Goal: Find specific page/section: Find specific page/section

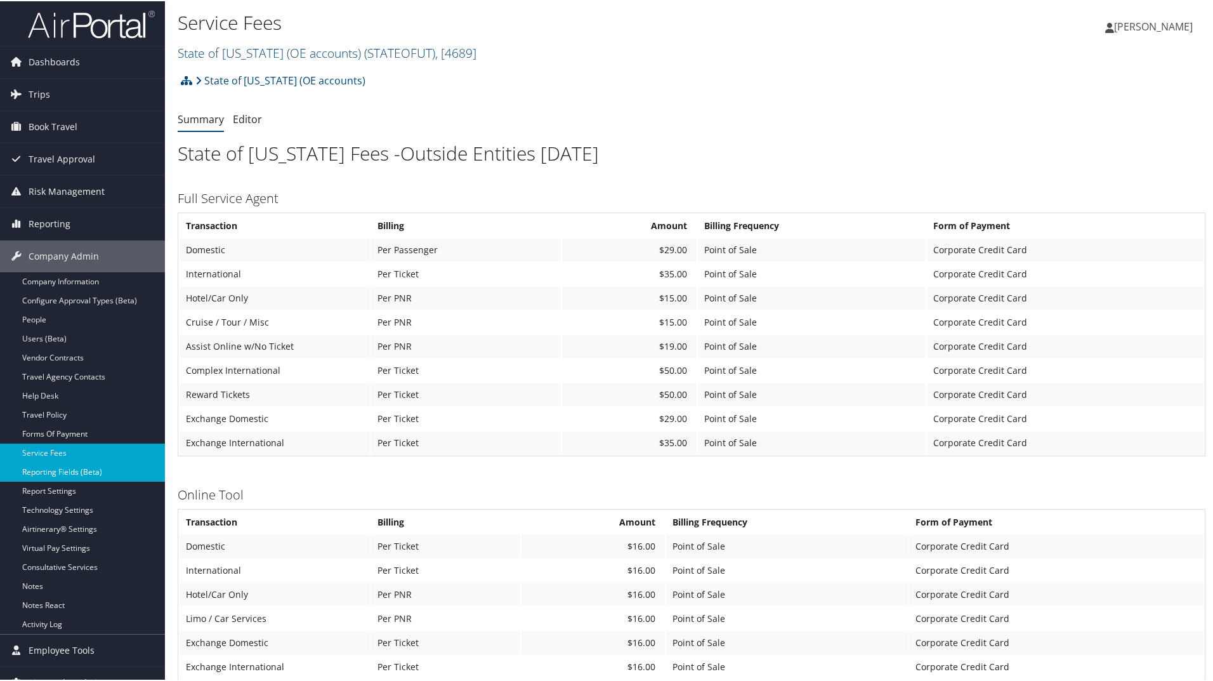
click at [68, 467] on link "Reporting Fields (Beta)" at bounding box center [82, 470] width 165 height 19
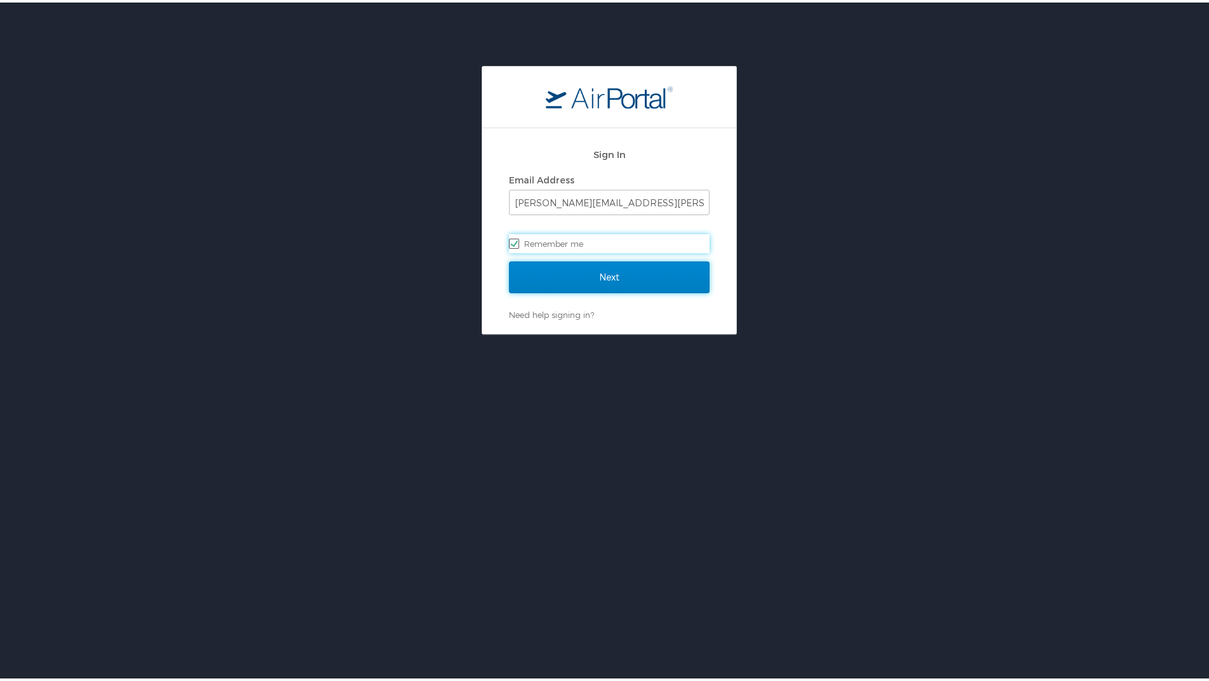
click at [622, 268] on input "Next" at bounding box center [609, 275] width 201 height 32
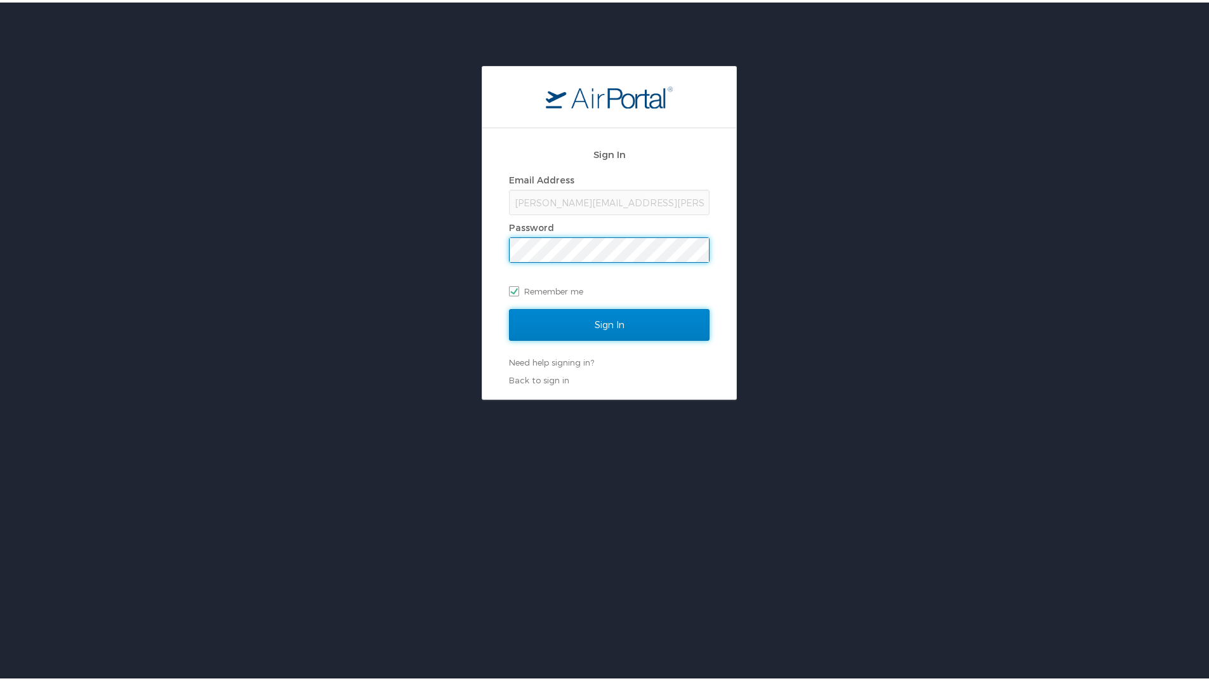
click at [654, 333] on input "Sign In" at bounding box center [609, 322] width 201 height 32
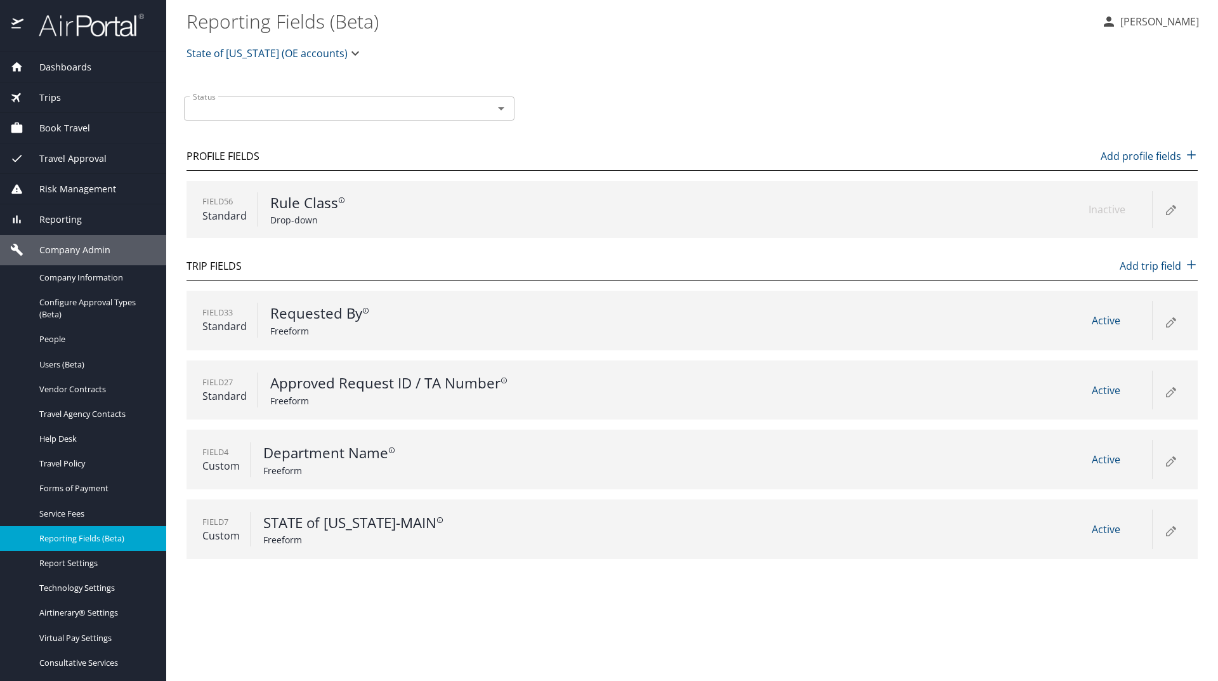
click at [348, 55] on icon "button" at bounding box center [355, 53] width 15 height 15
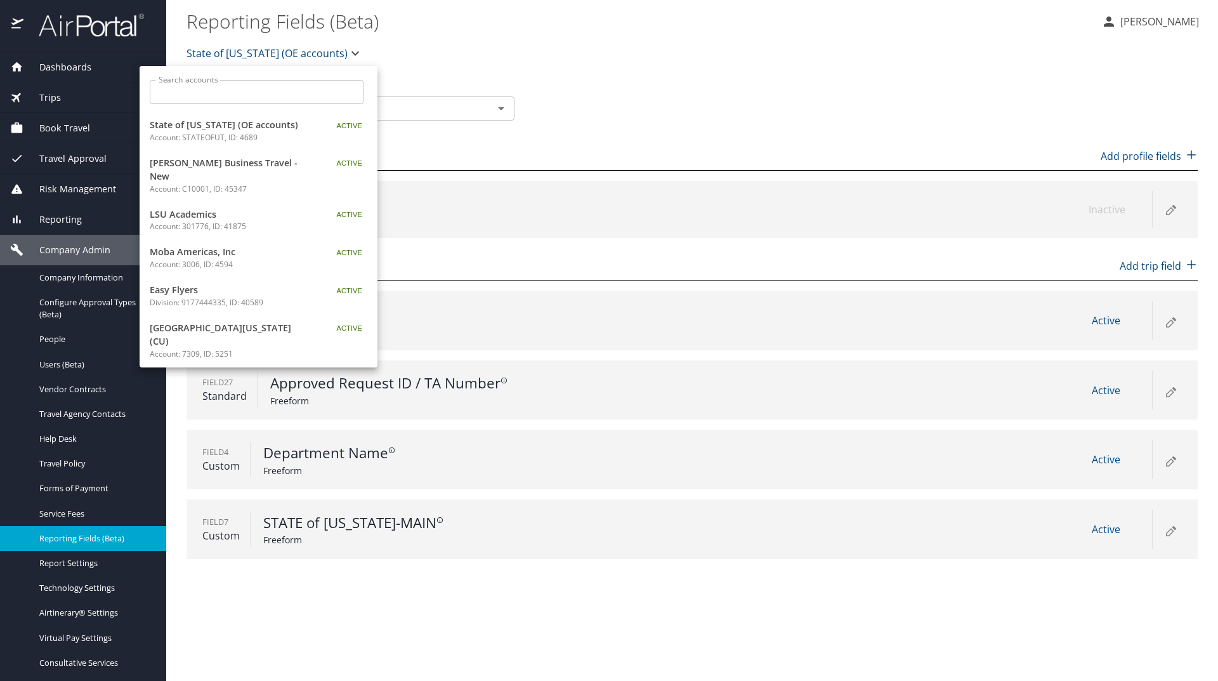
click at [657, 95] on div at bounding box center [609, 340] width 1218 height 681
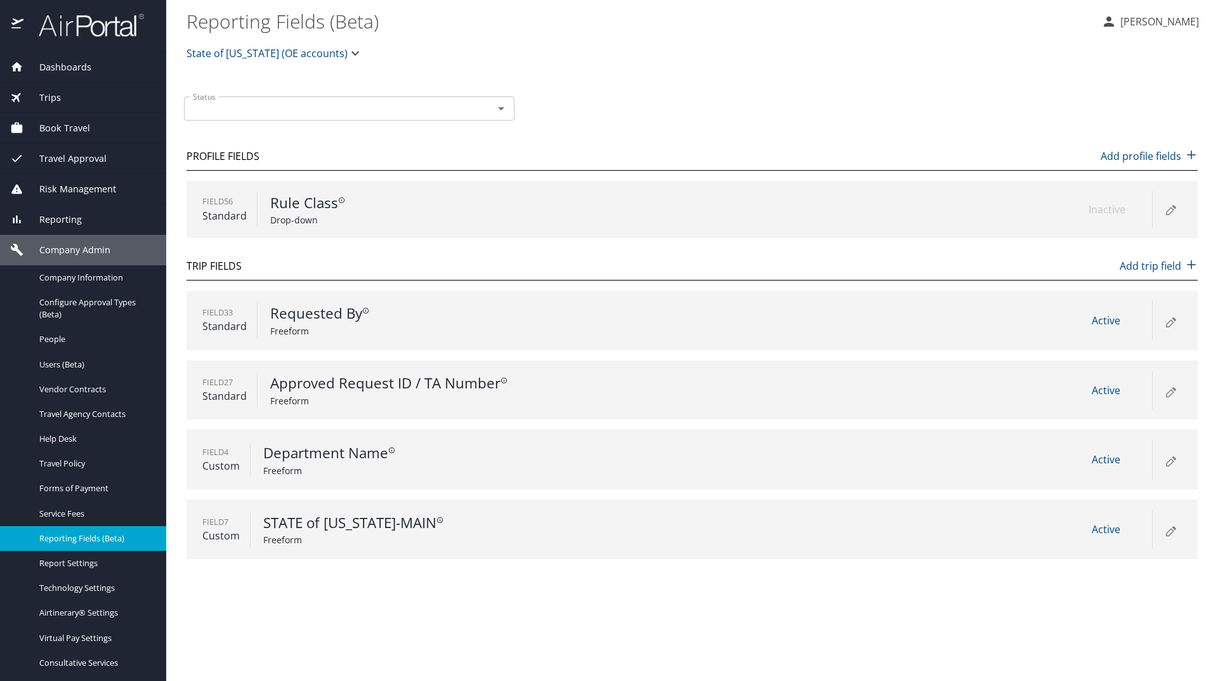
click at [504, 112] on icon "Open" at bounding box center [501, 108] width 15 height 15
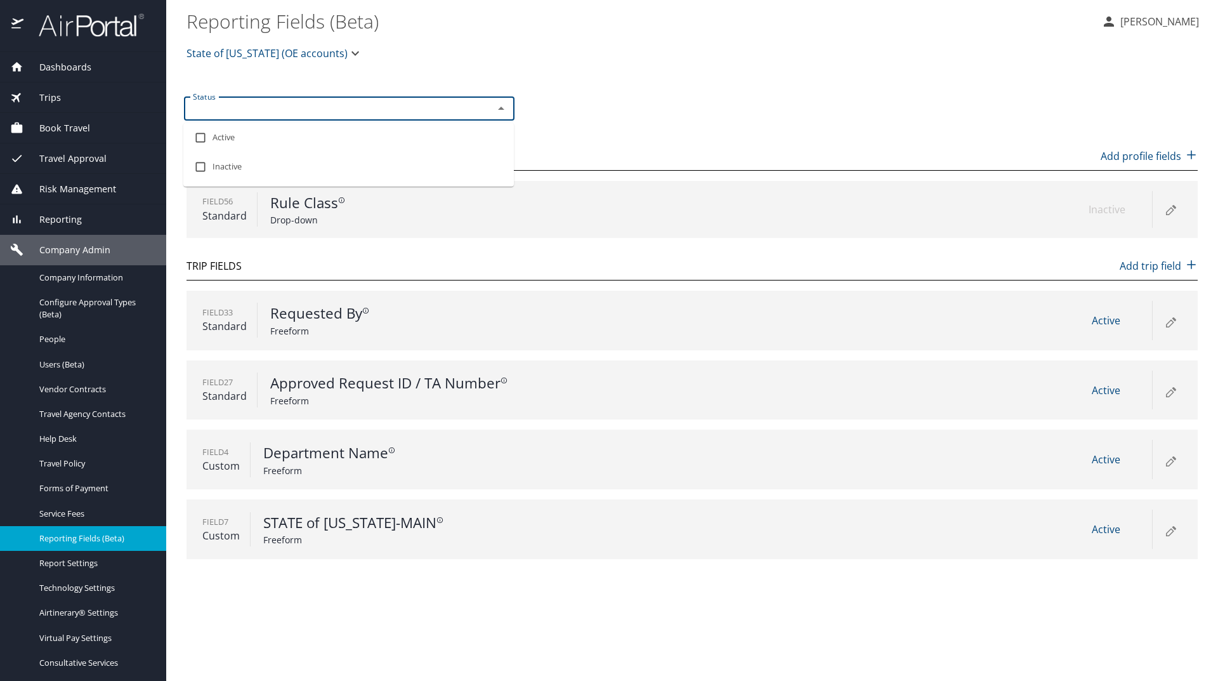
click at [348, 48] on icon "button" at bounding box center [355, 53] width 15 height 15
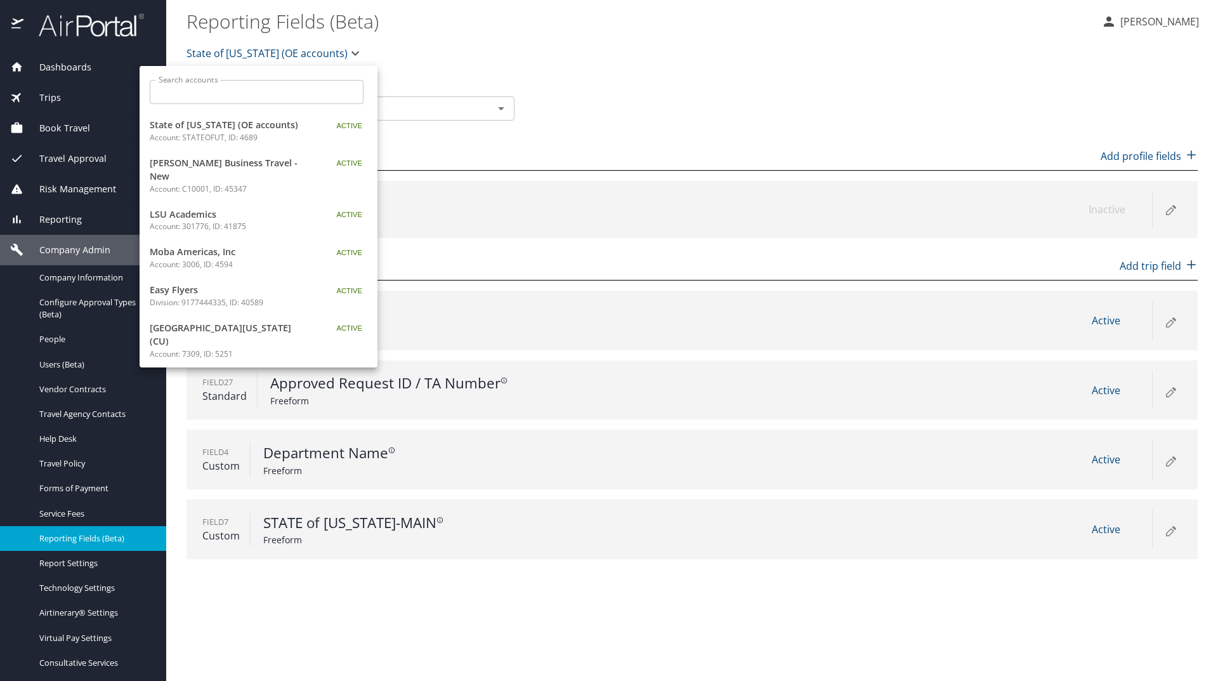
click at [296, 88] on input "Search accounts" at bounding box center [261, 92] width 206 height 24
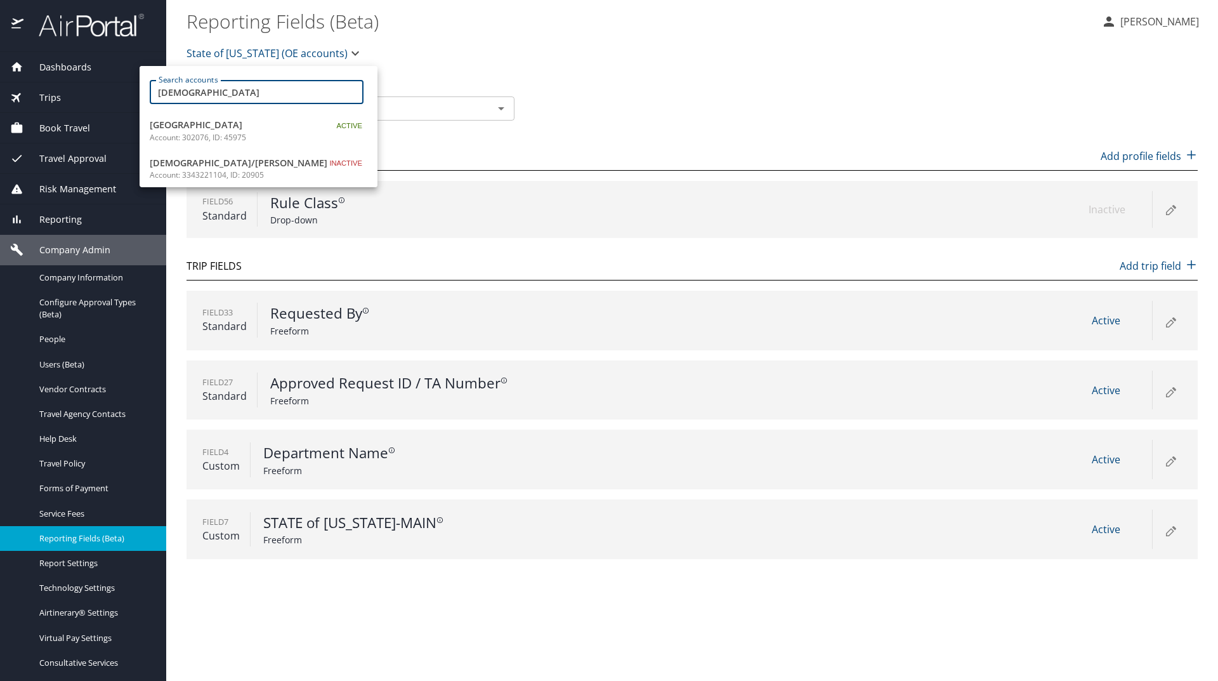
type input "temple"
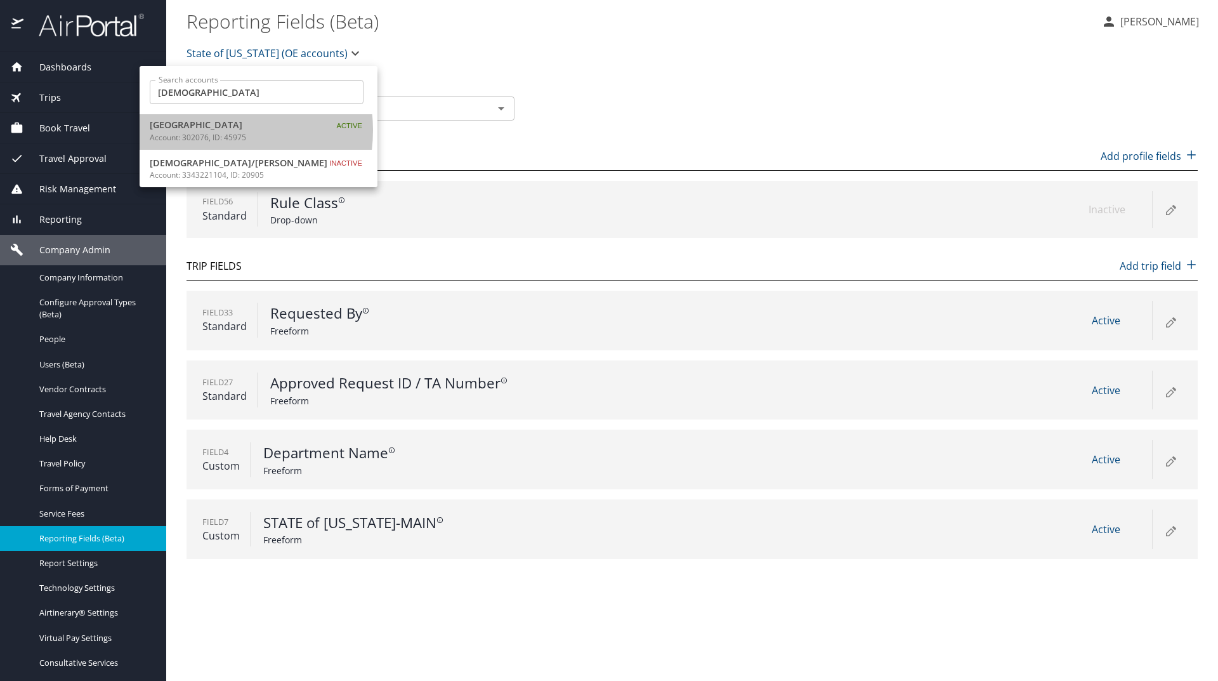
click at [208, 130] on span "Temple University" at bounding box center [229, 125] width 159 height 14
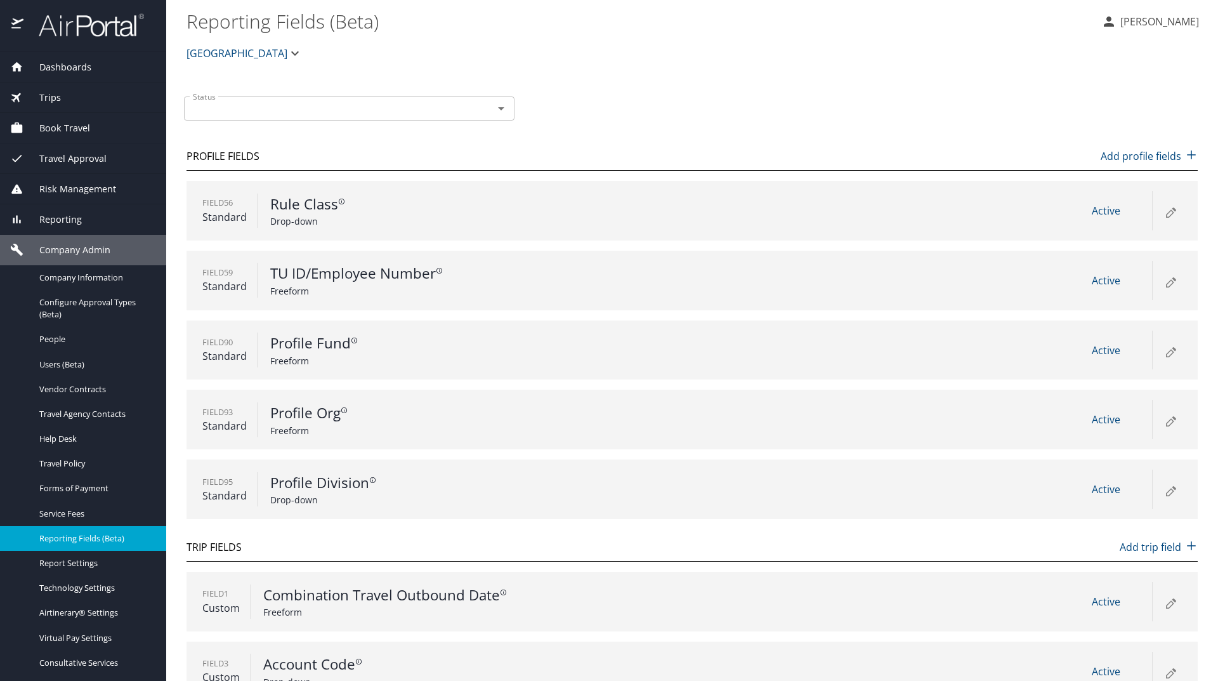
click at [1167, 215] on icon at bounding box center [1170, 213] width 7 height 7
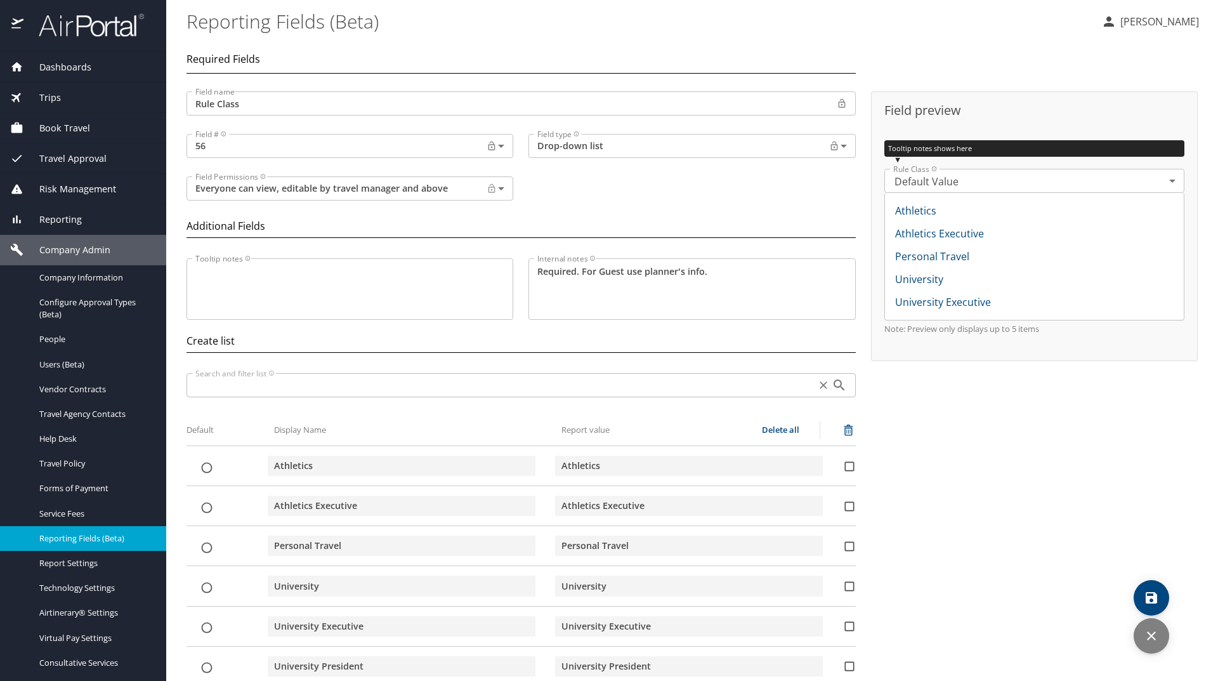
click at [1069, 491] on div "Field preview Tooltip notes shows here ▼ Rule Class ​ text Rule Class Default V…" at bounding box center [1035, 449] width 342 height 721
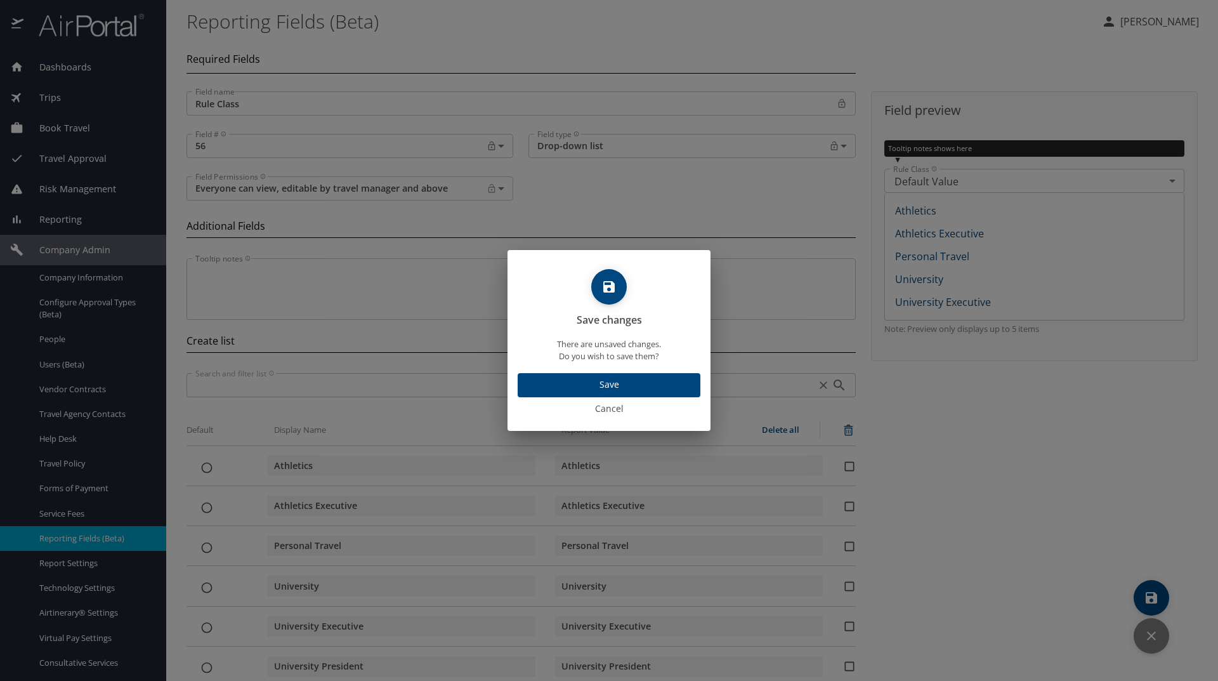
click at [614, 408] on span "Cancel" at bounding box center [609, 409] width 193 height 16
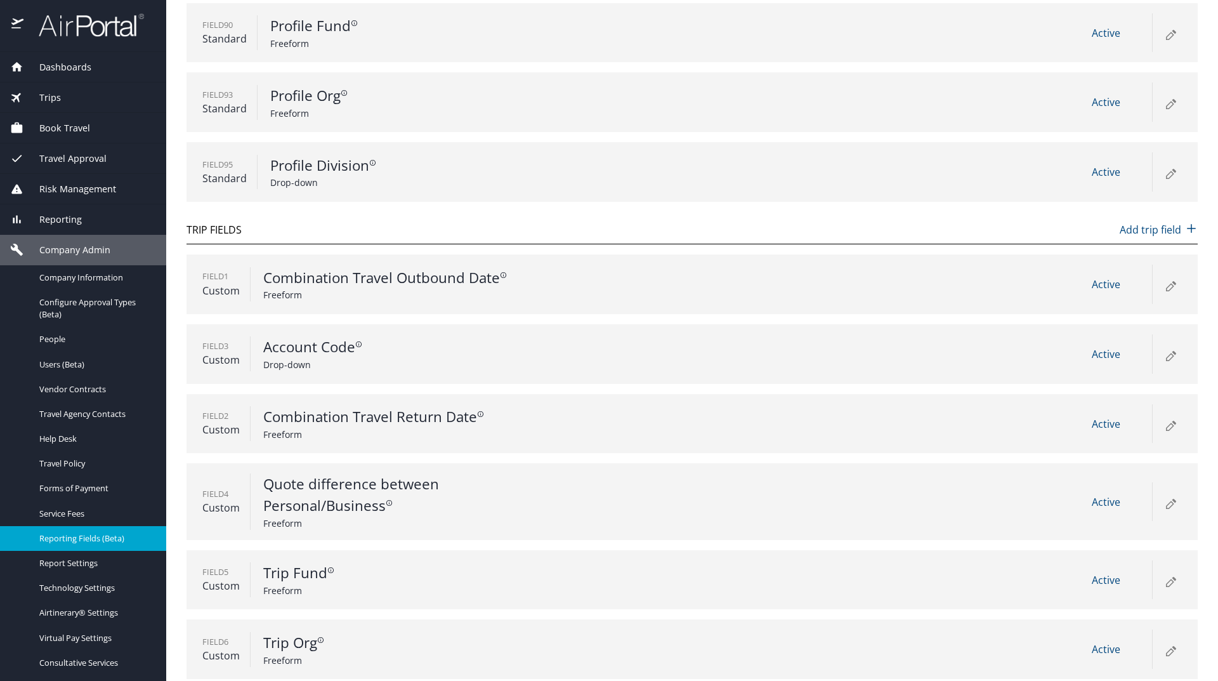
scroll to position [674, 0]
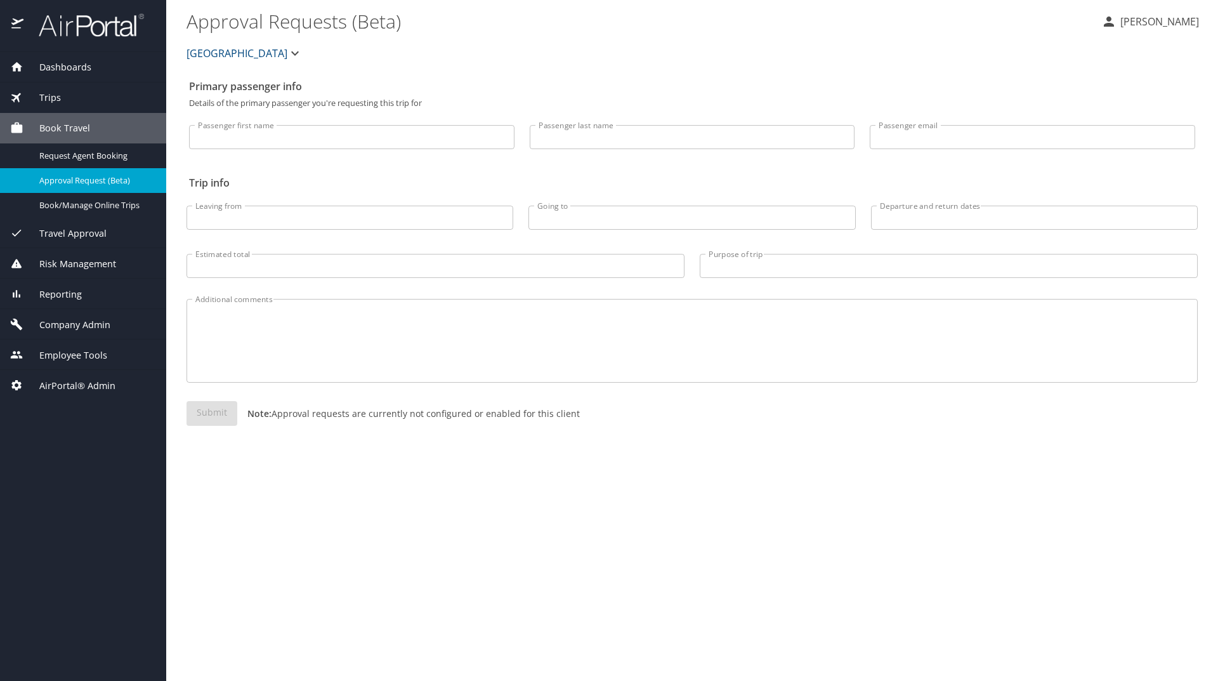
click at [82, 325] on span "Company Admin" at bounding box center [66, 325] width 87 height 14
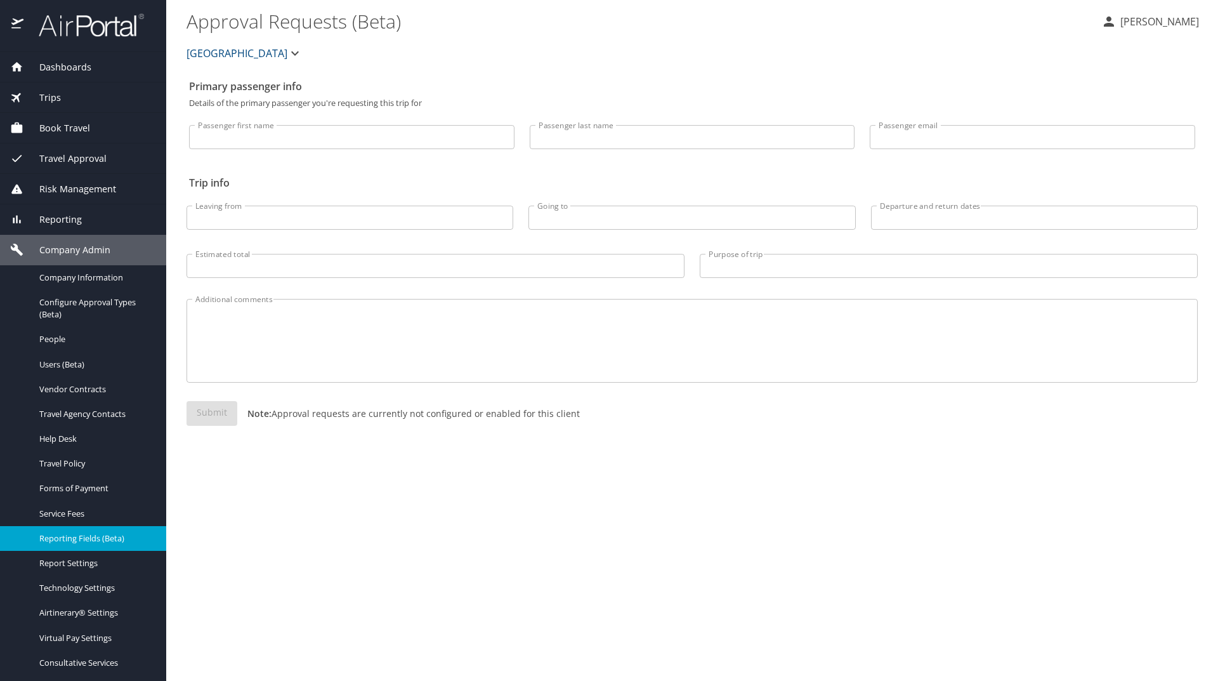
click at [110, 532] on span "Reporting Fields (Beta)" at bounding box center [95, 538] width 112 height 12
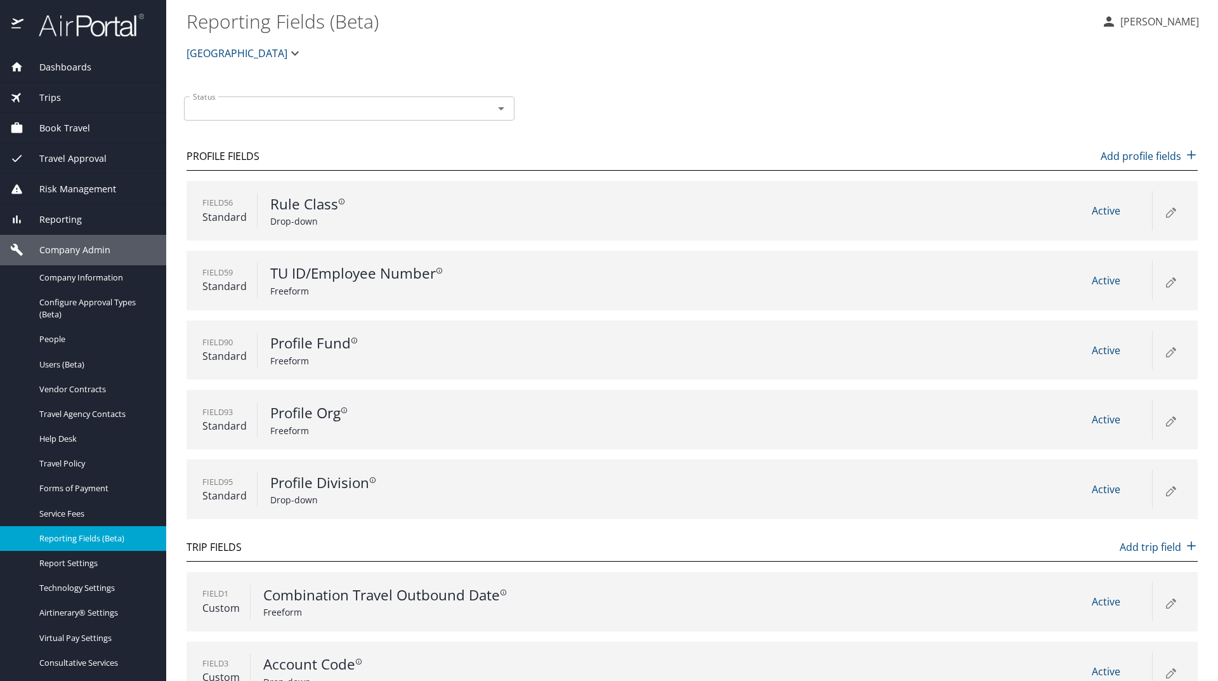
click at [287, 56] on icon "button" at bounding box center [294, 53] width 15 height 15
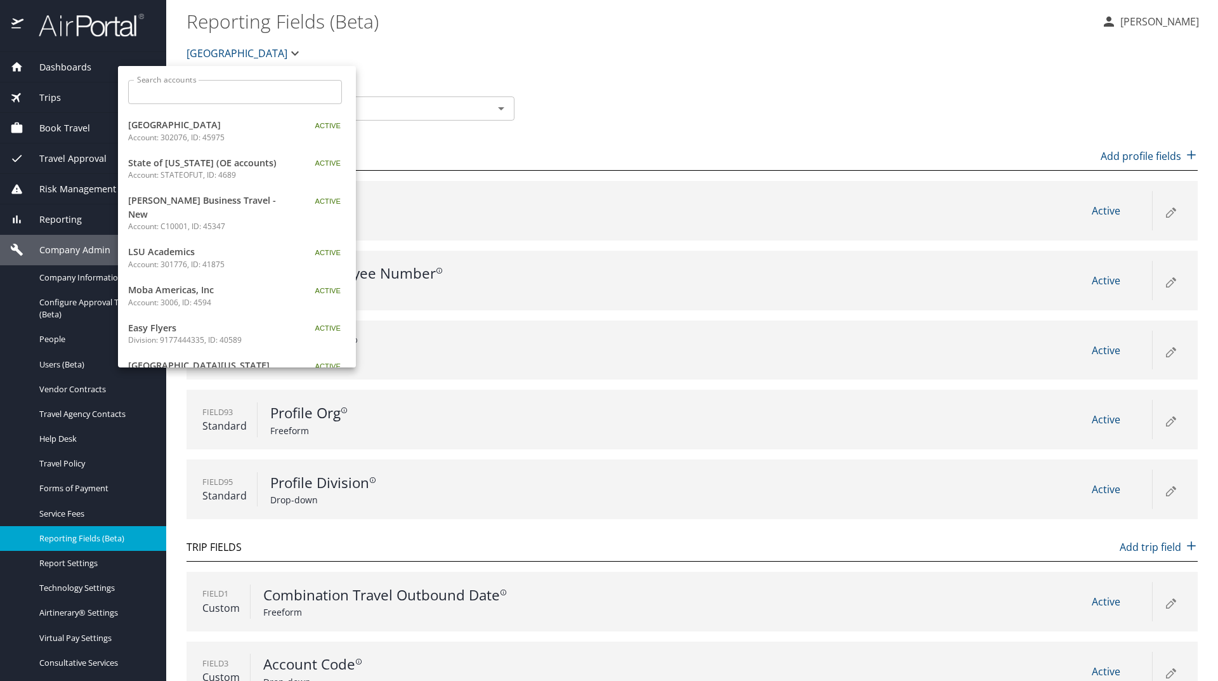
click at [211, 171] on p "Account: STATEOFUT, ID: 4689" at bounding box center [207, 174] width 159 height 11
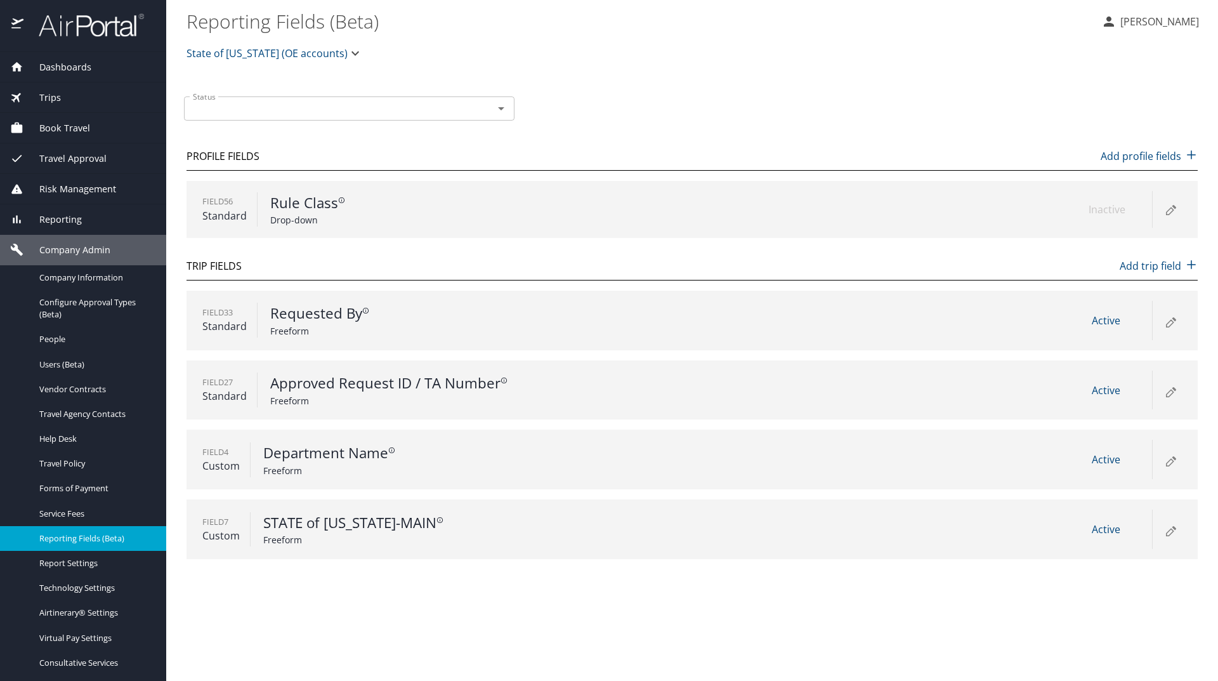
click at [299, 55] on span "State of Utah (OE accounts)" at bounding box center [267, 53] width 161 height 18
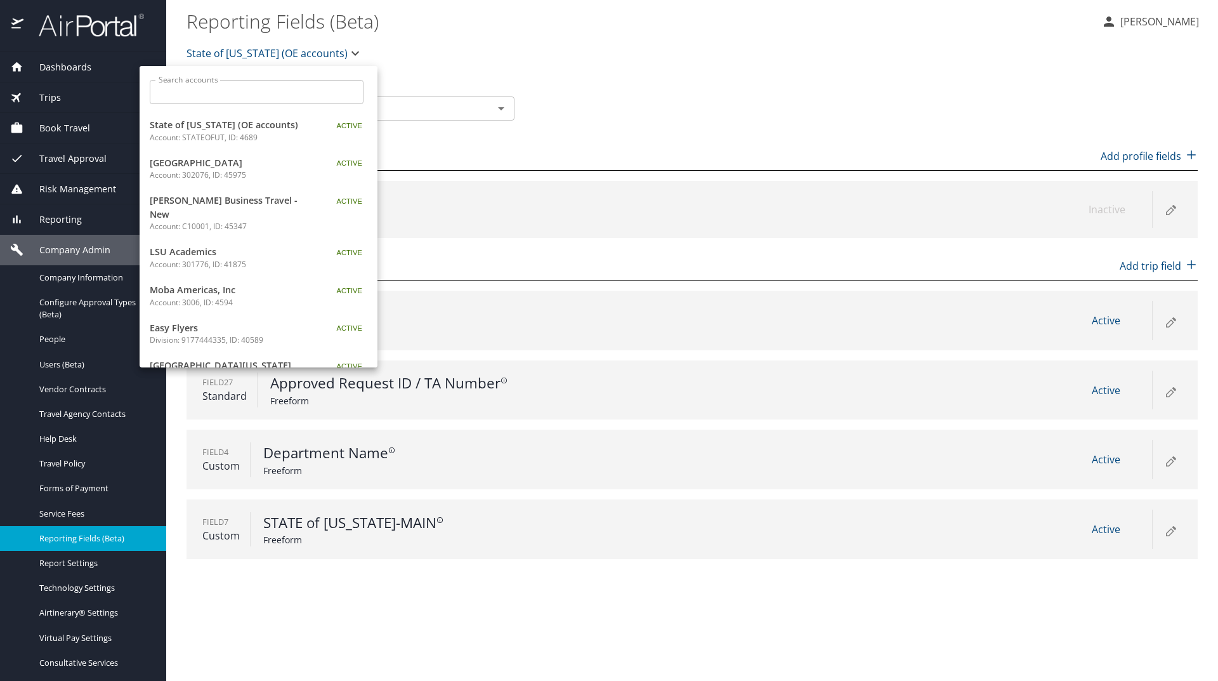
click at [270, 92] on input "Search accounts" at bounding box center [261, 92] width 206 height 24
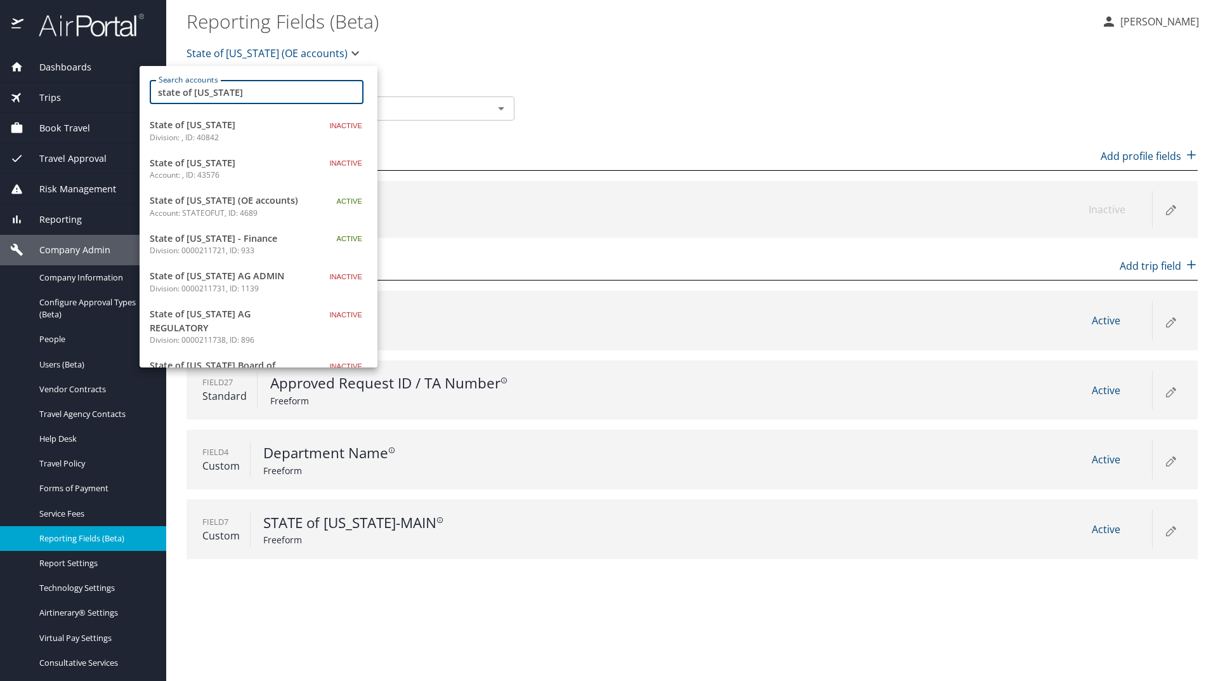
type input "state of utah"
click at [182, 199] on span "State of Utah (OE accounts)" at bounding box center [229, 201] width 159 height 14
